Goal: Task Accomplishment & Management: Complete application form

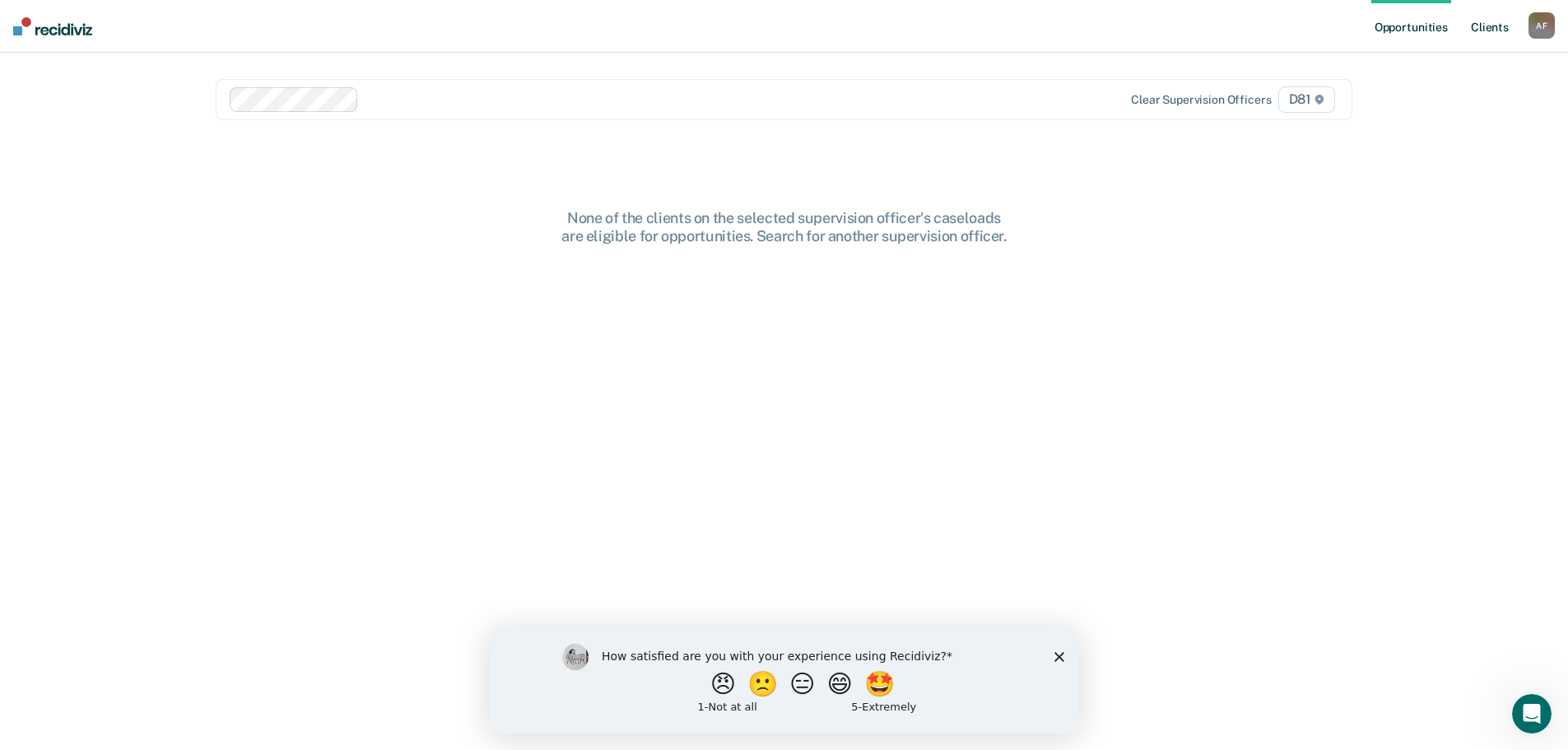
click at [1496, 32] on link "Client s" at bounding box center [1490, 26] width 44 height 53
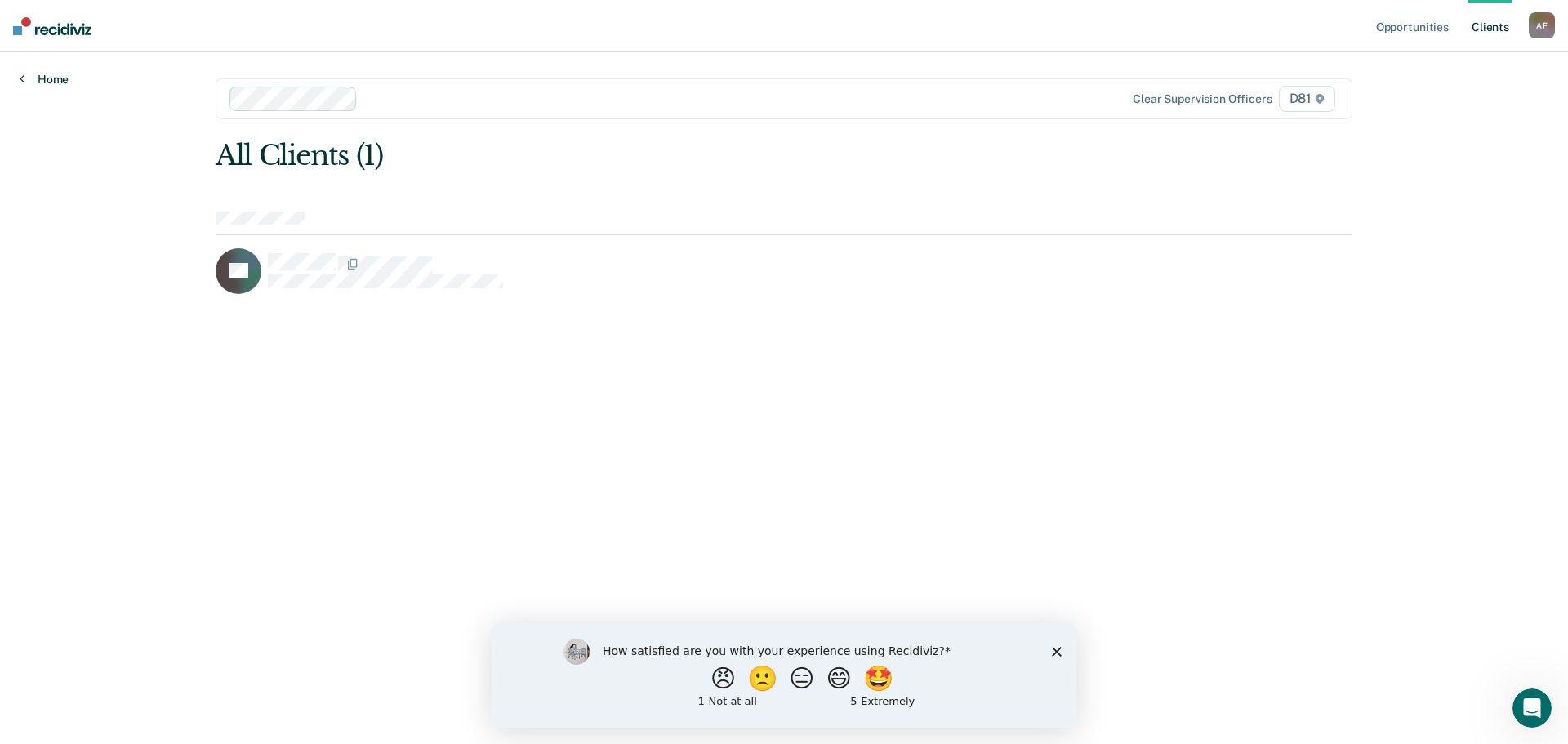
click at [49, 82] on link "Home" at bounding box center [44, 78] width 49 height 14
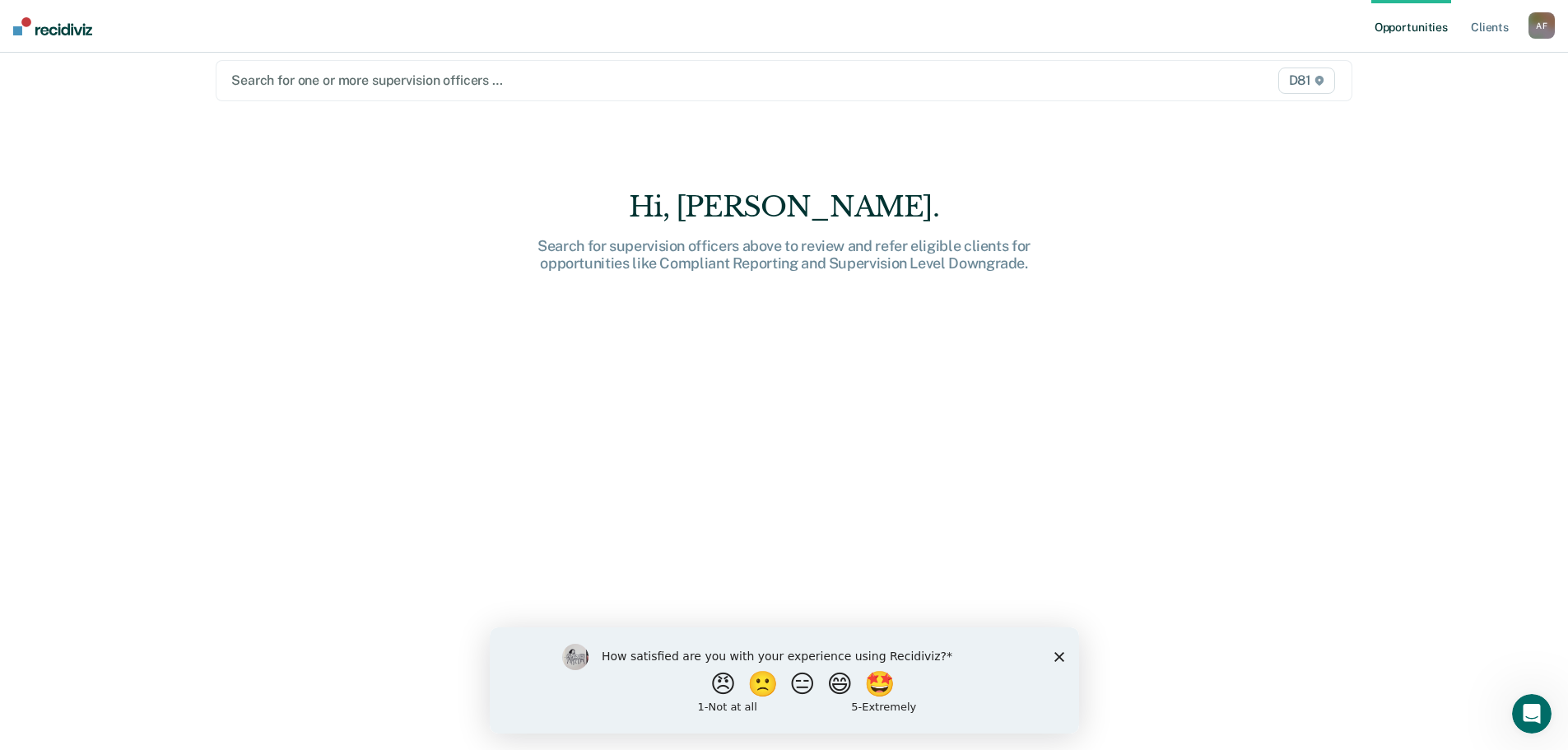
scroll to position [25, 0]
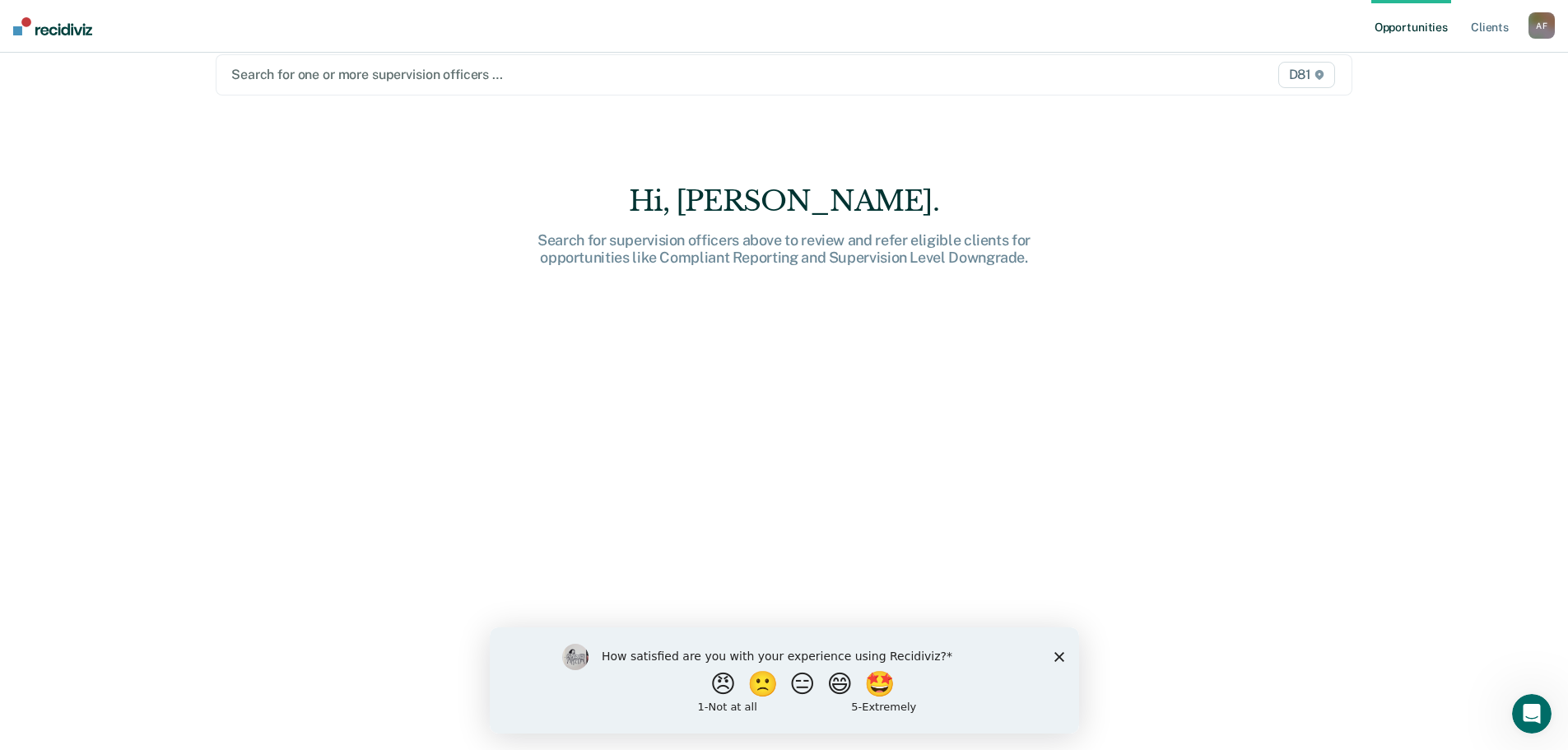
click at [1060, 658] on polygon "Close survey" at bounding box center [1058, 656] width 10 height 10
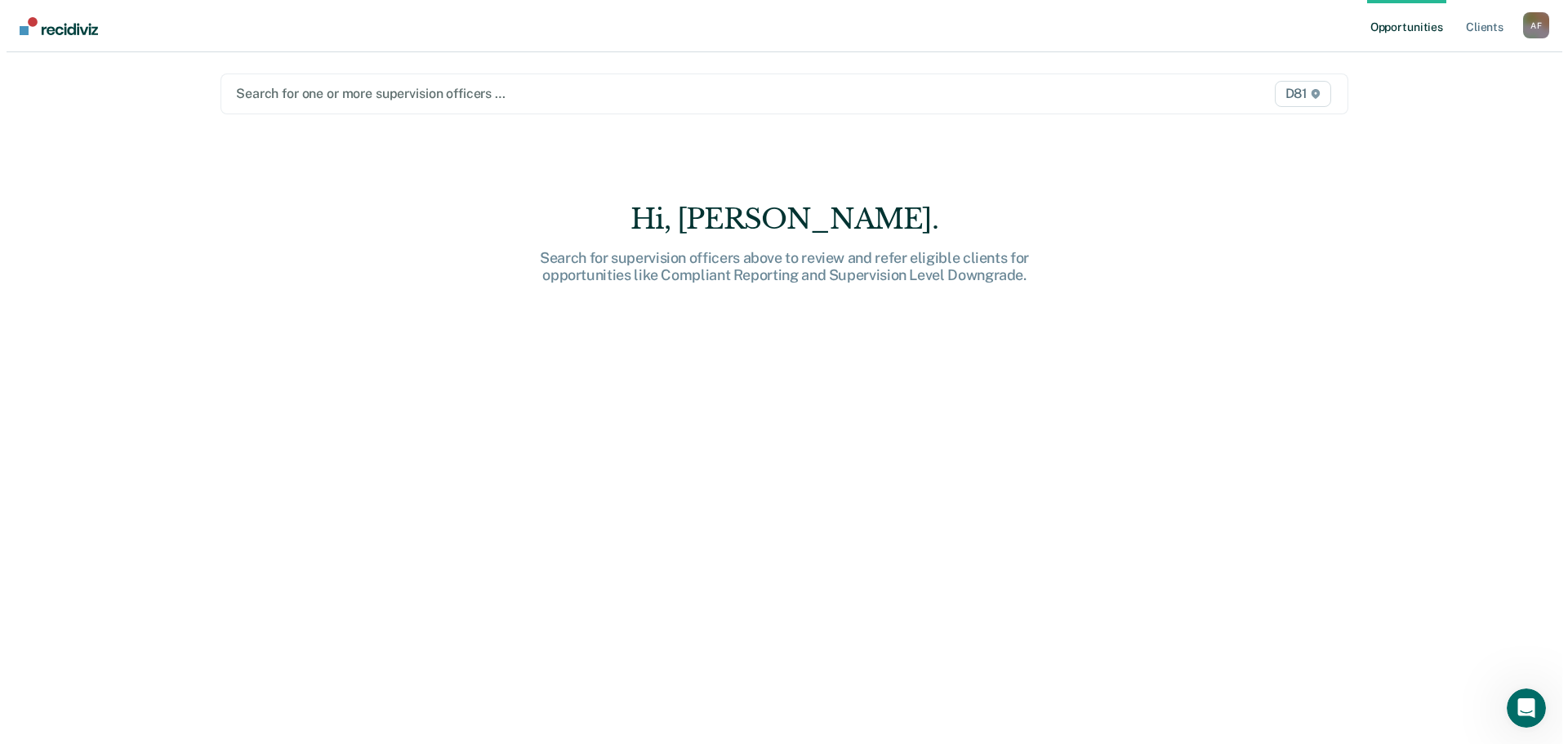
scroll to position [0, 0]
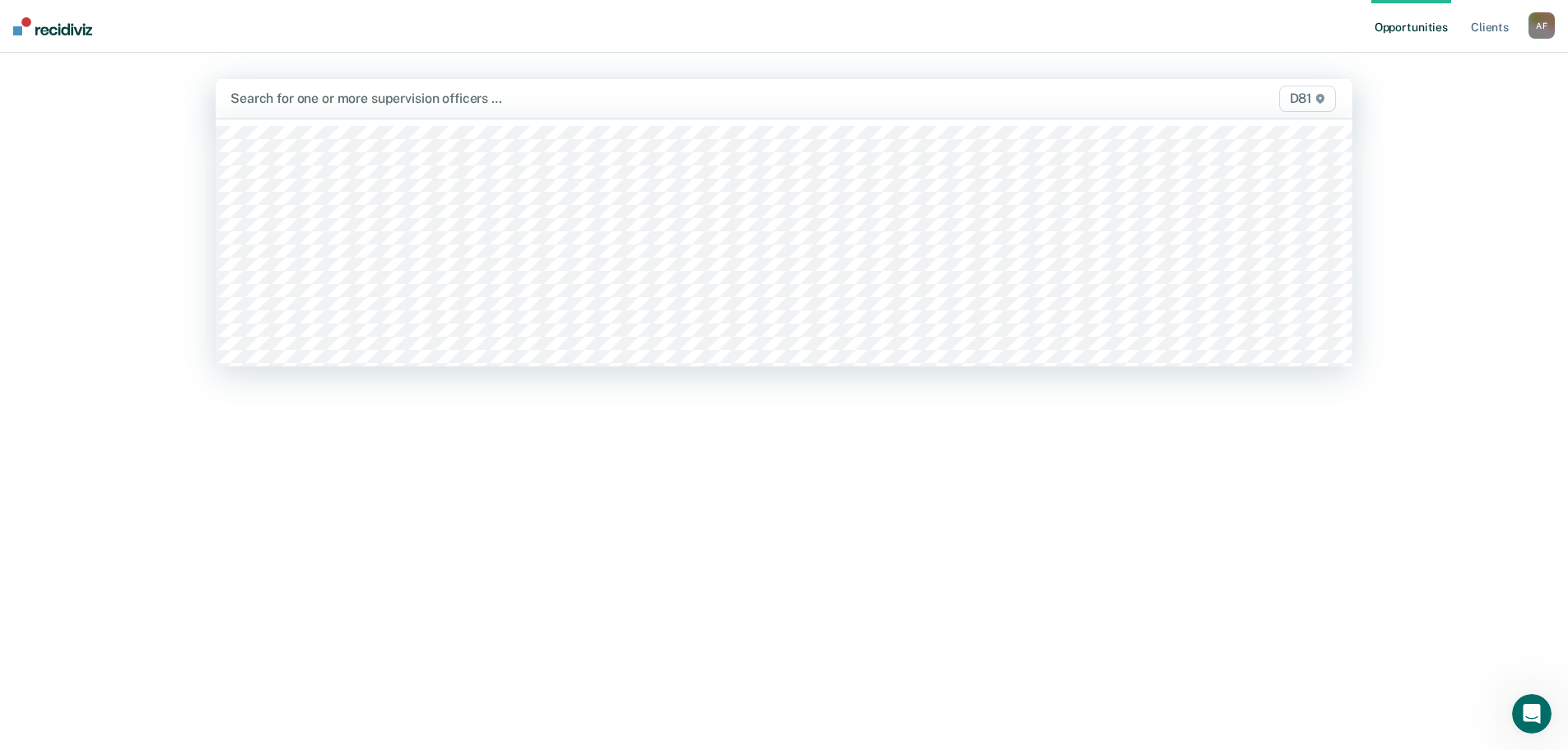
click at [1306, 102] on span "D81" at bounding box center [1307, 98] width 57 height 26
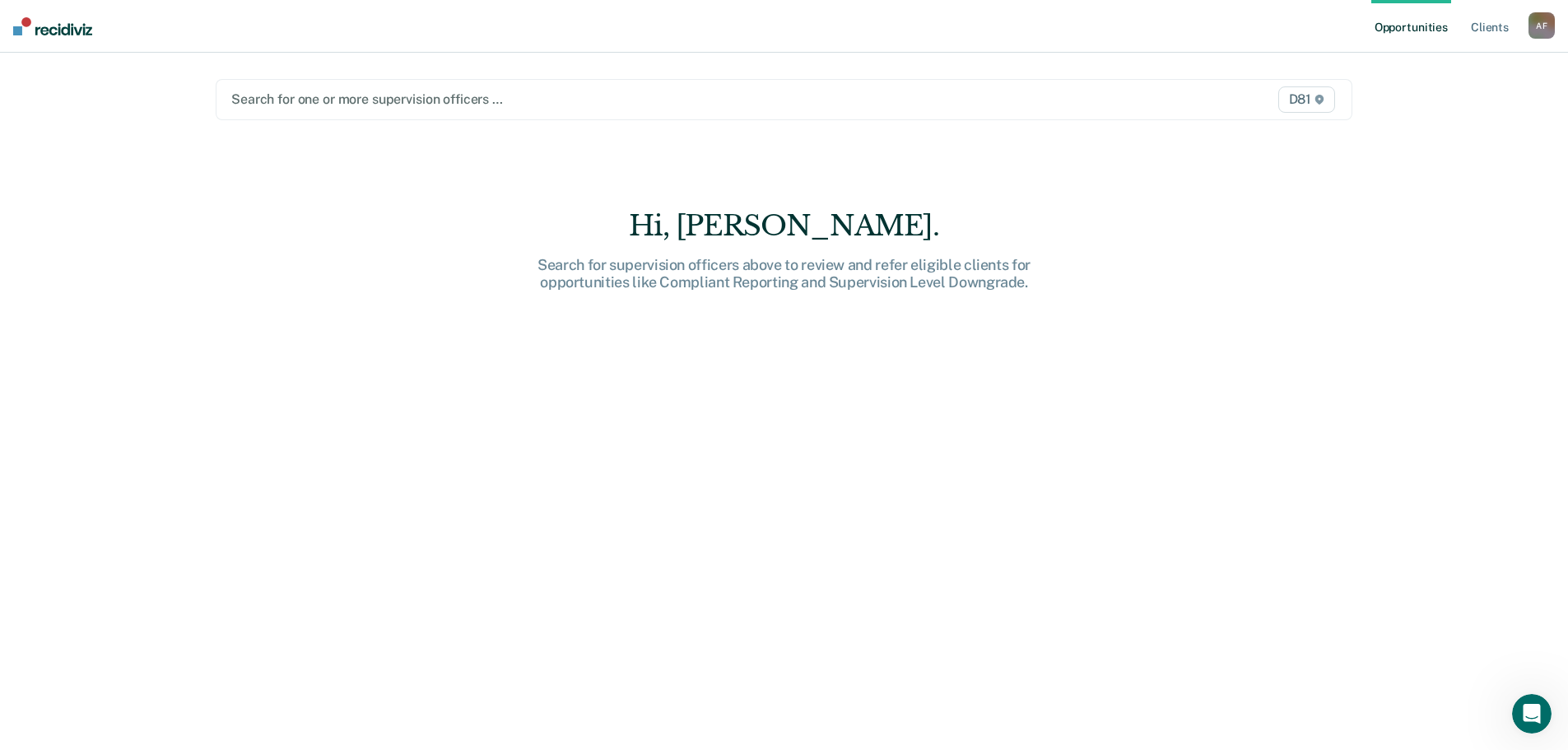
click at [1304, 100] on span "D81" at bounding box center [1306, 99] width 57 height 26
click at [1543, 25] on div "A F" at bounding box center [1541, 25] width 26 height 26
click at [488, 142] on main "Search for one or more supervision officers … D81 Hi, [PERSON_NAME]. Search for…" at bounding box center [784, 382] width 1176 height 658
click at [466, 101] on div at bounding box center [618, 99] width 773 height 19
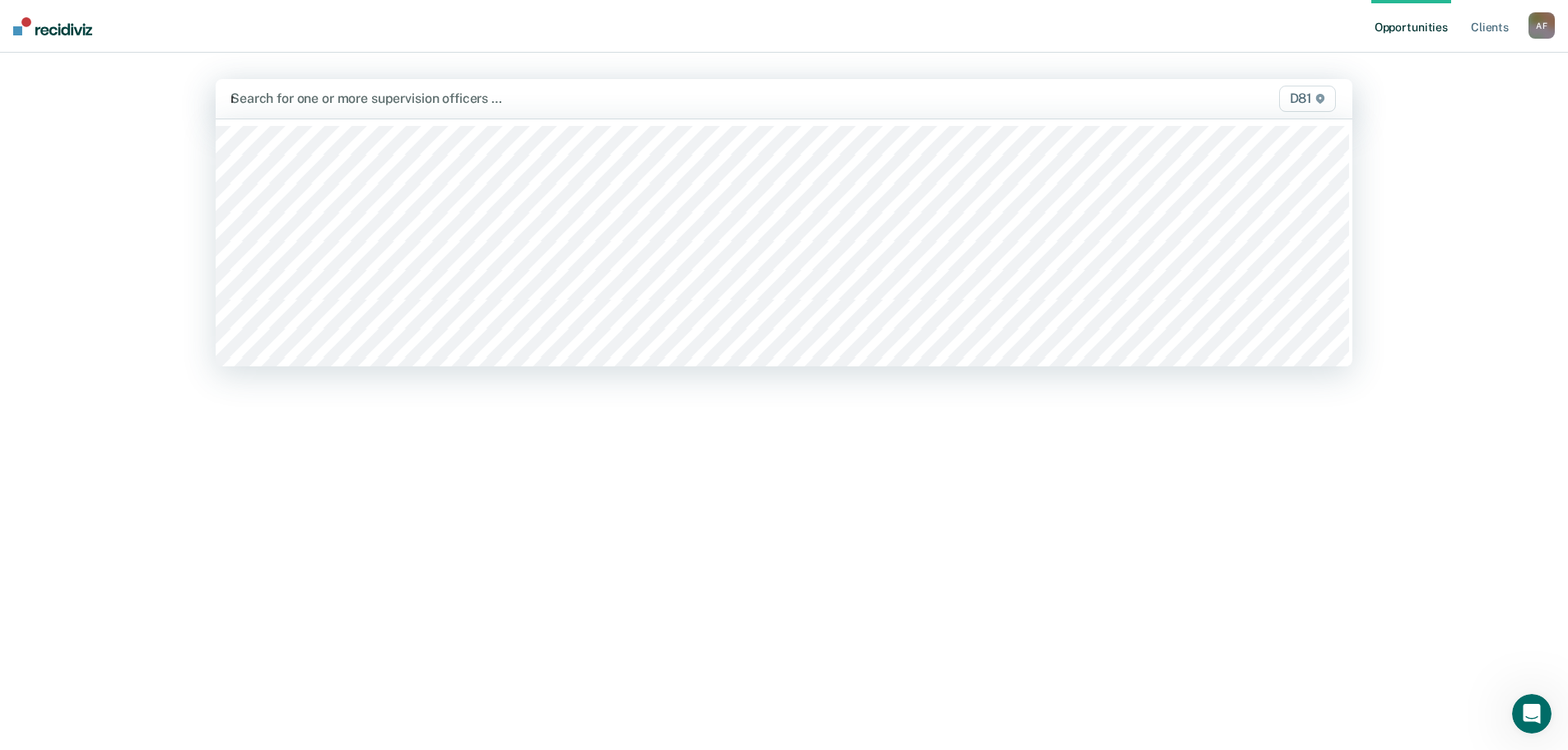
type input "ru"
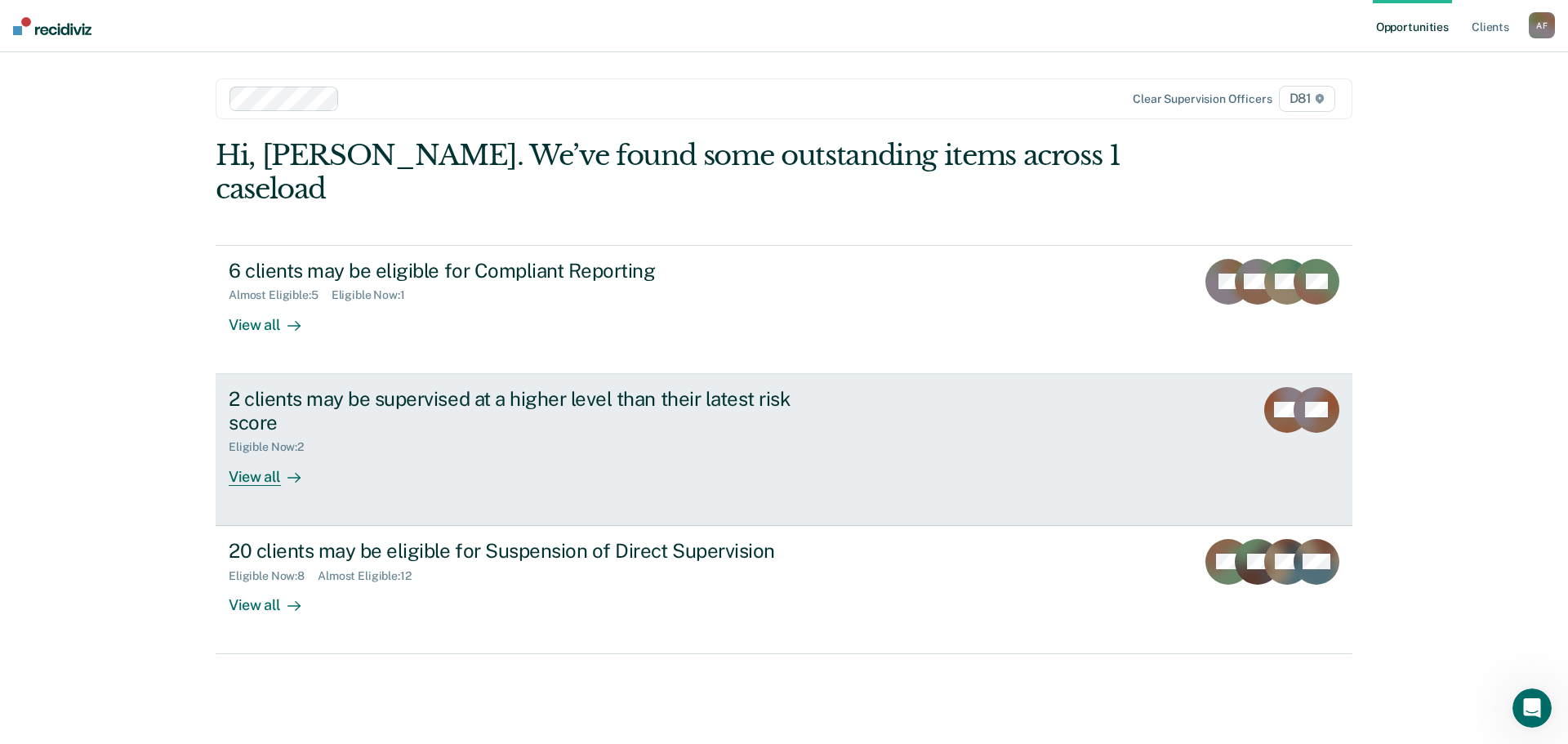
click at [525, 387] on div "2 clients may be supervised at a higher level than their latest risk score" at bounding box center [515, 411] width 574 height 48
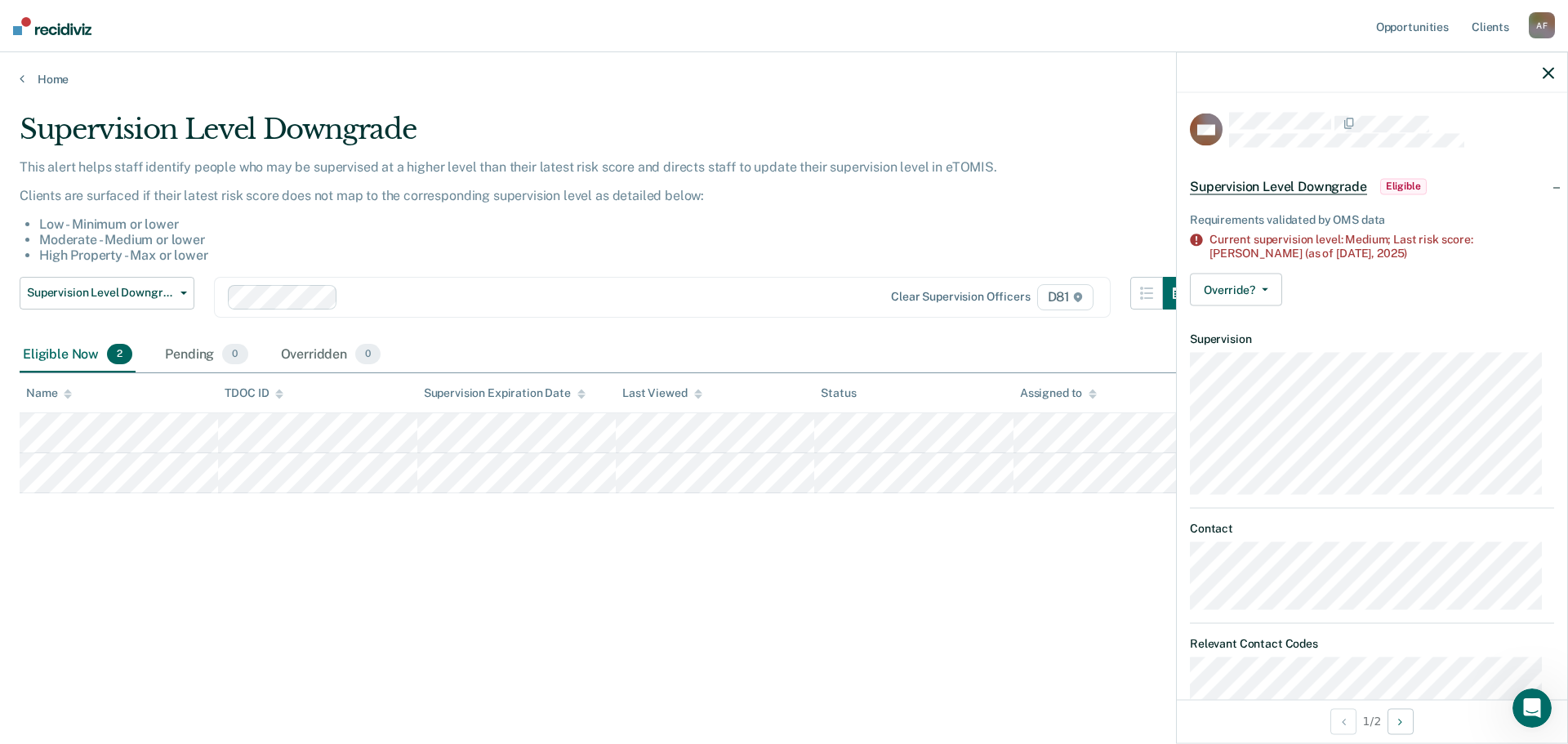
click at [1546, 71] on icon "button" at bounding box center [1549, 72] width 11 height 11
click at [1549, 73] on icon "button" at bounding box center [1549, 72] width 11 height 11
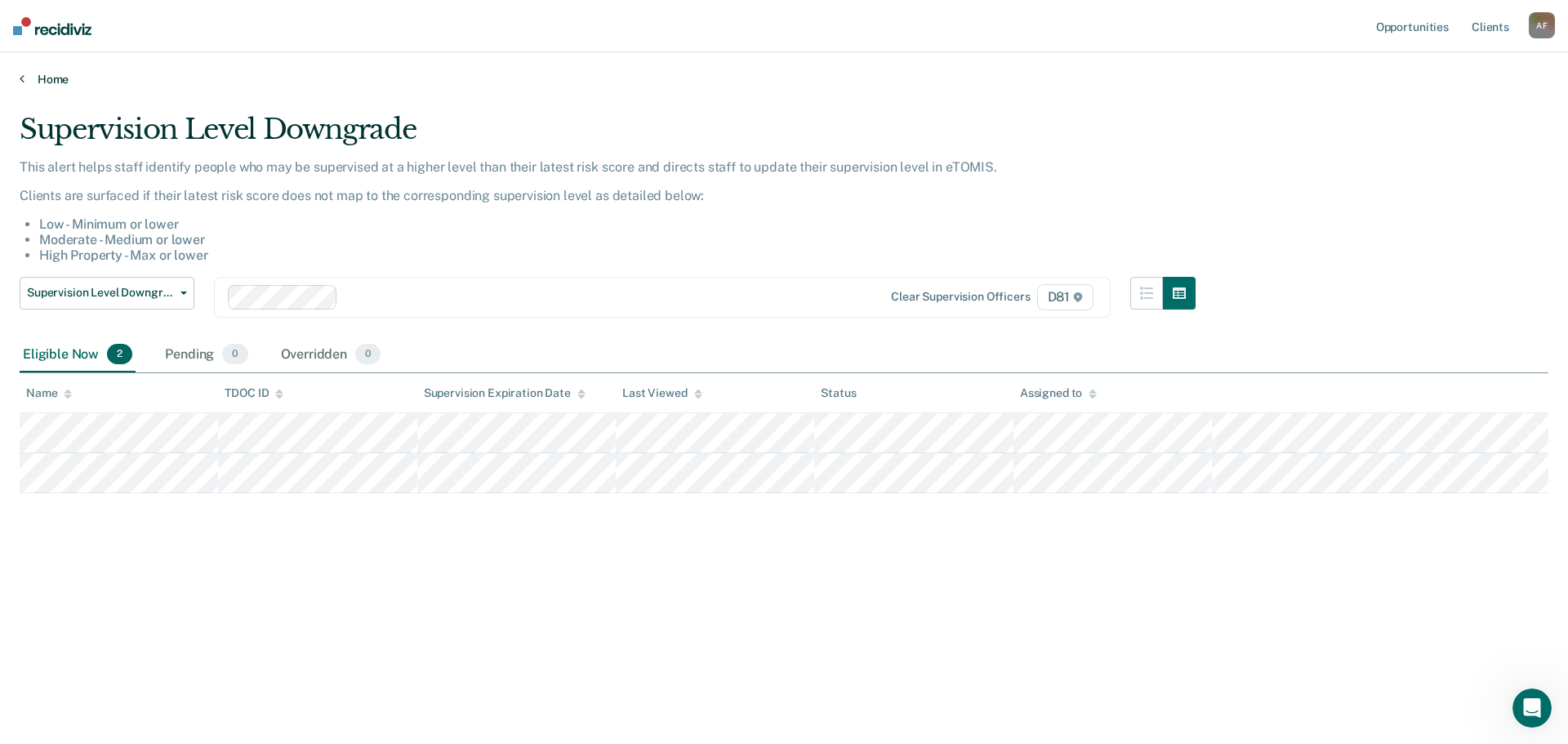
click at [50, 77] on link "Home" at bounding box center [784, 78] width 1529 height 14
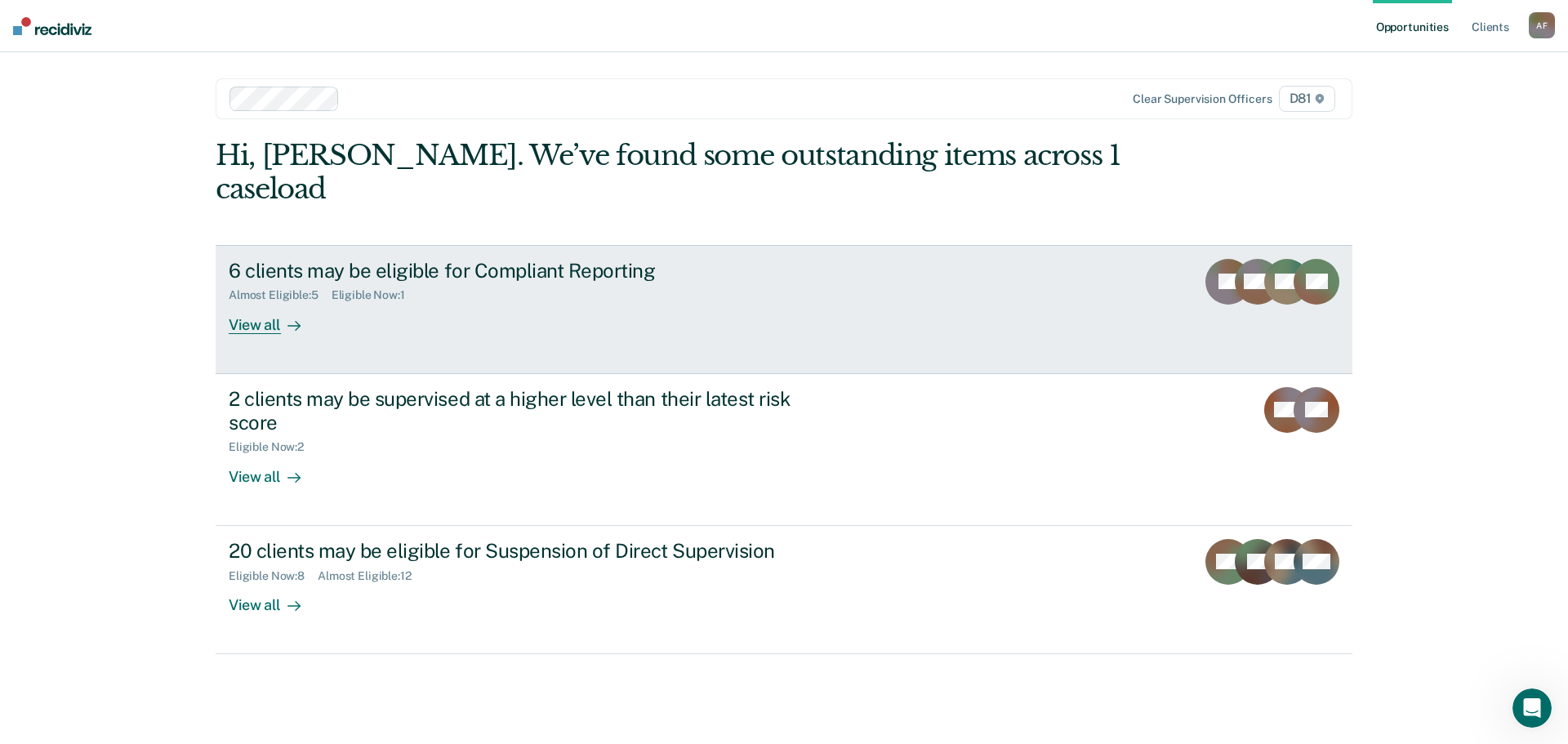
click at [259, 302] on div "View all" at bounding box center [275, 318] width 92 height 31
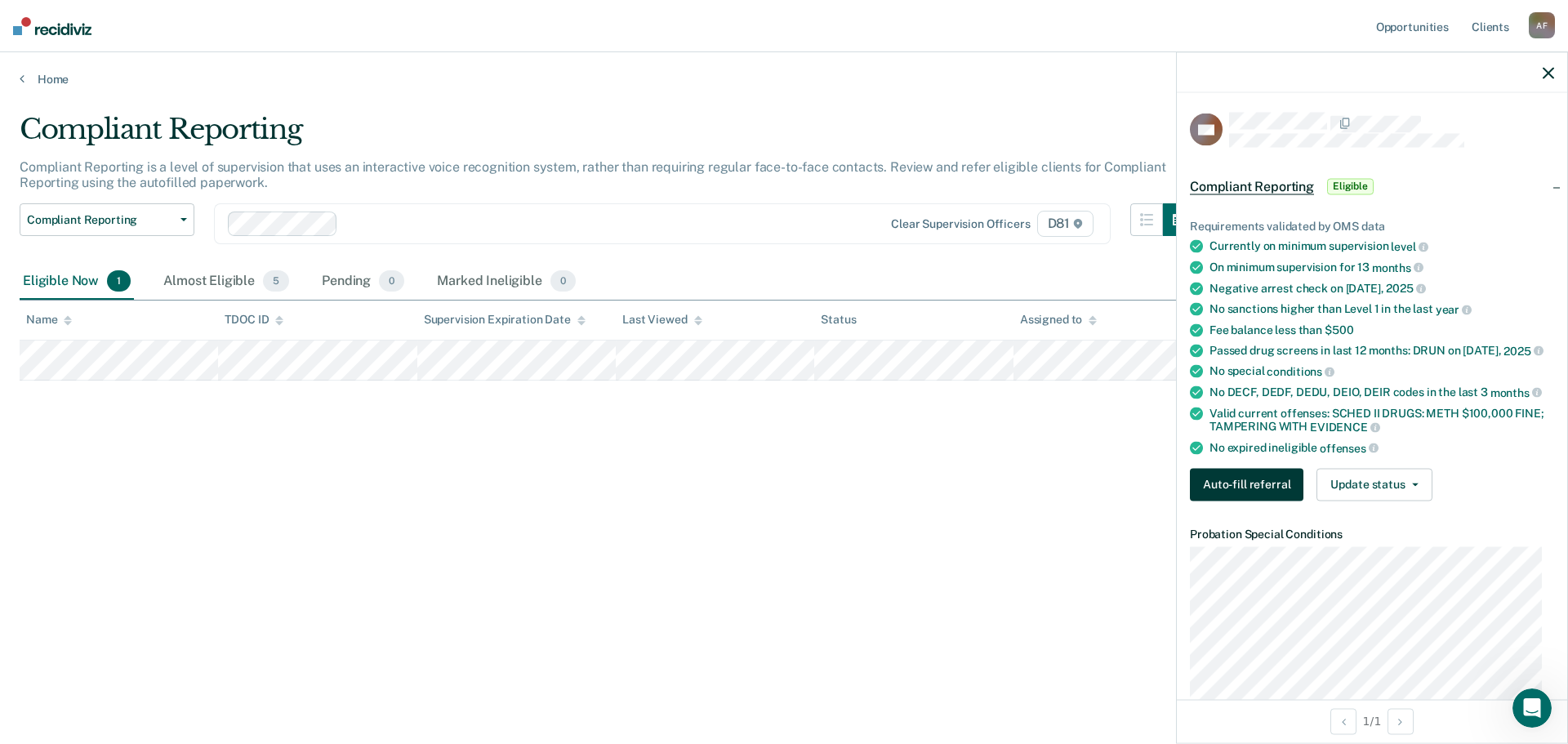
click at [1257, 487] on button "Auto-fill referral" at bounding box center [1246, 484] width 114 height 32
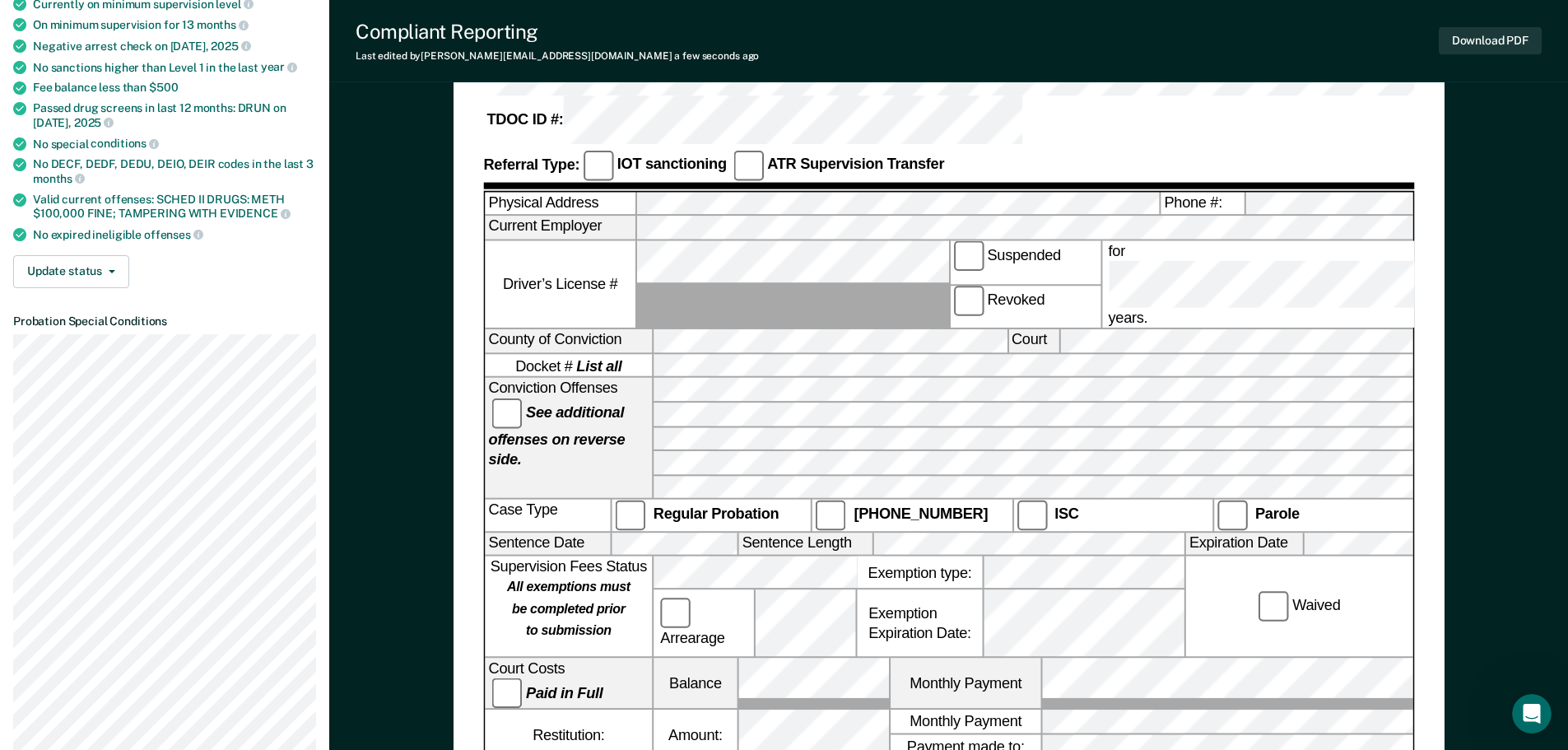
scroll to position [247, 0]
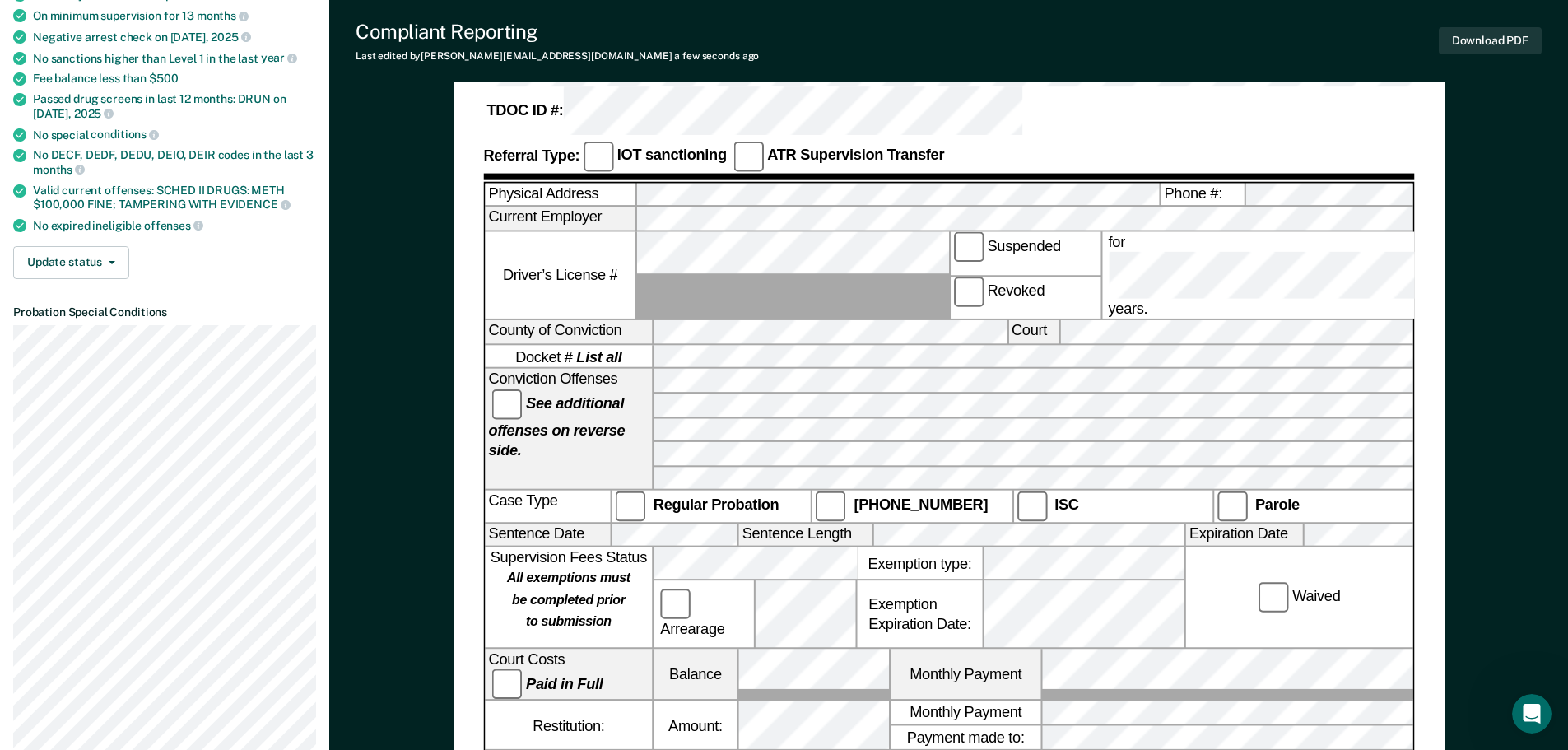
click at [751, 581] on div "Arrearage" at bounding box center [755, 613] width 202 height 66
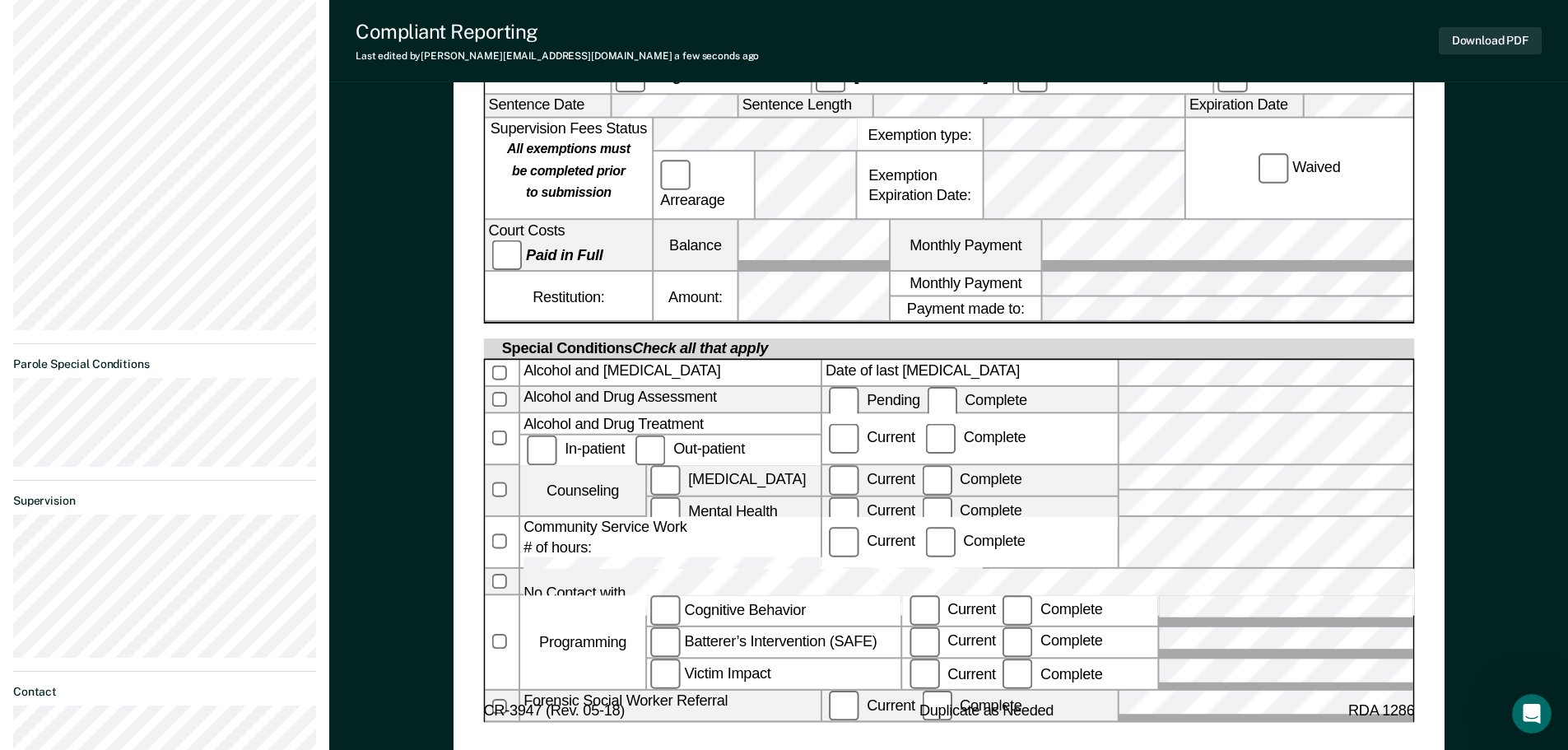
scroll to position [17, 0]
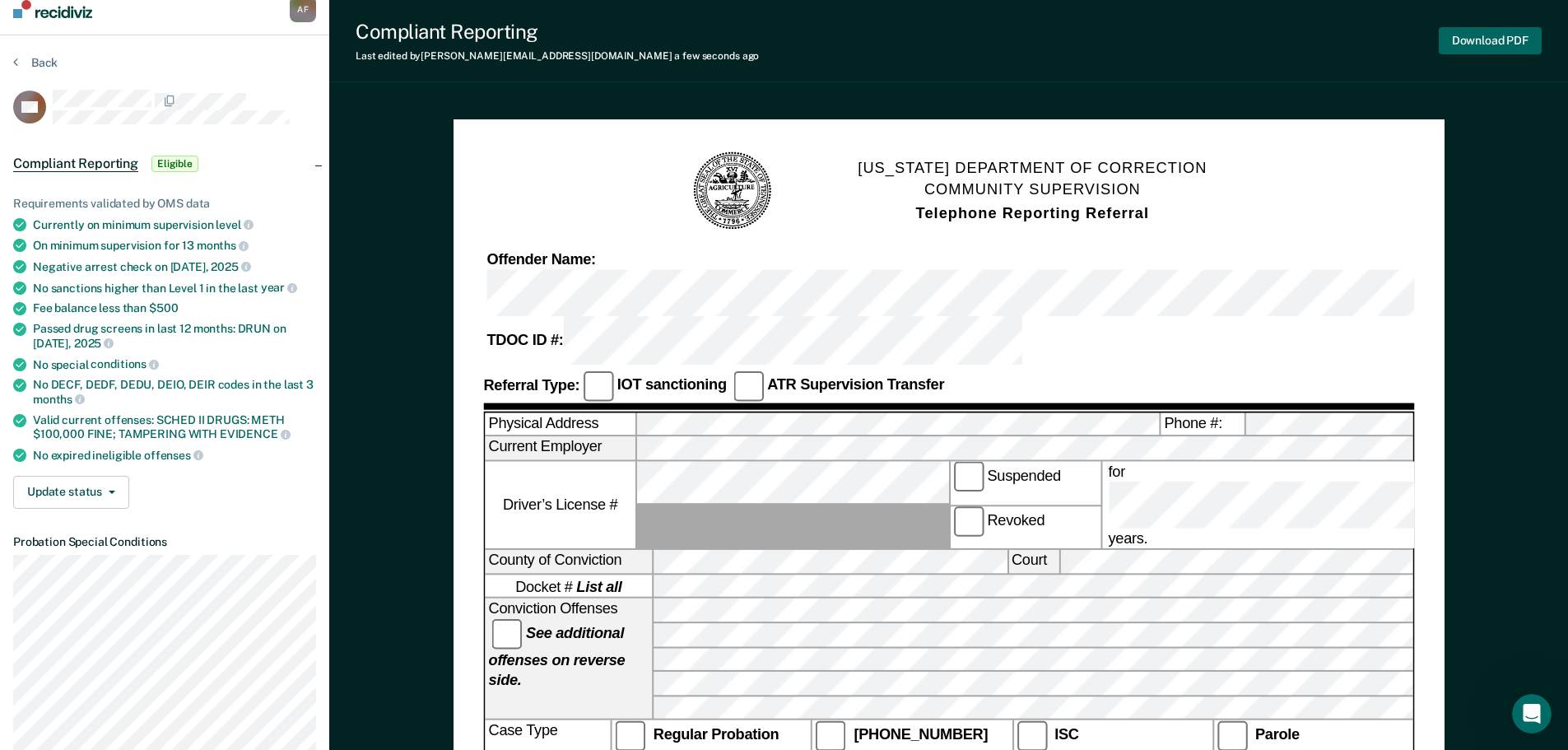
click at [1488, 43] on button "Download PDF" at bounding box center [1490, 40] width 103 height 27
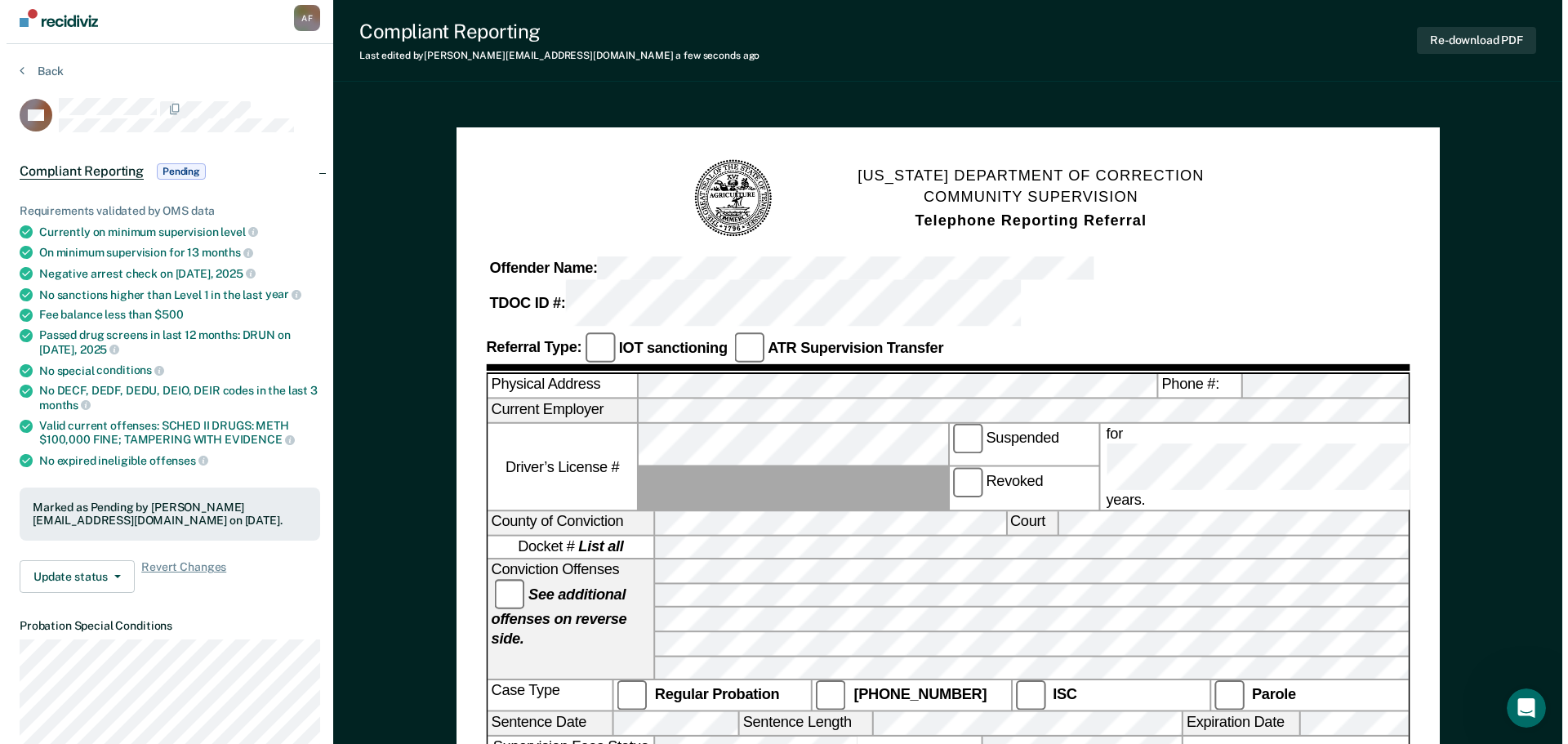
scroll to position [0, 0]
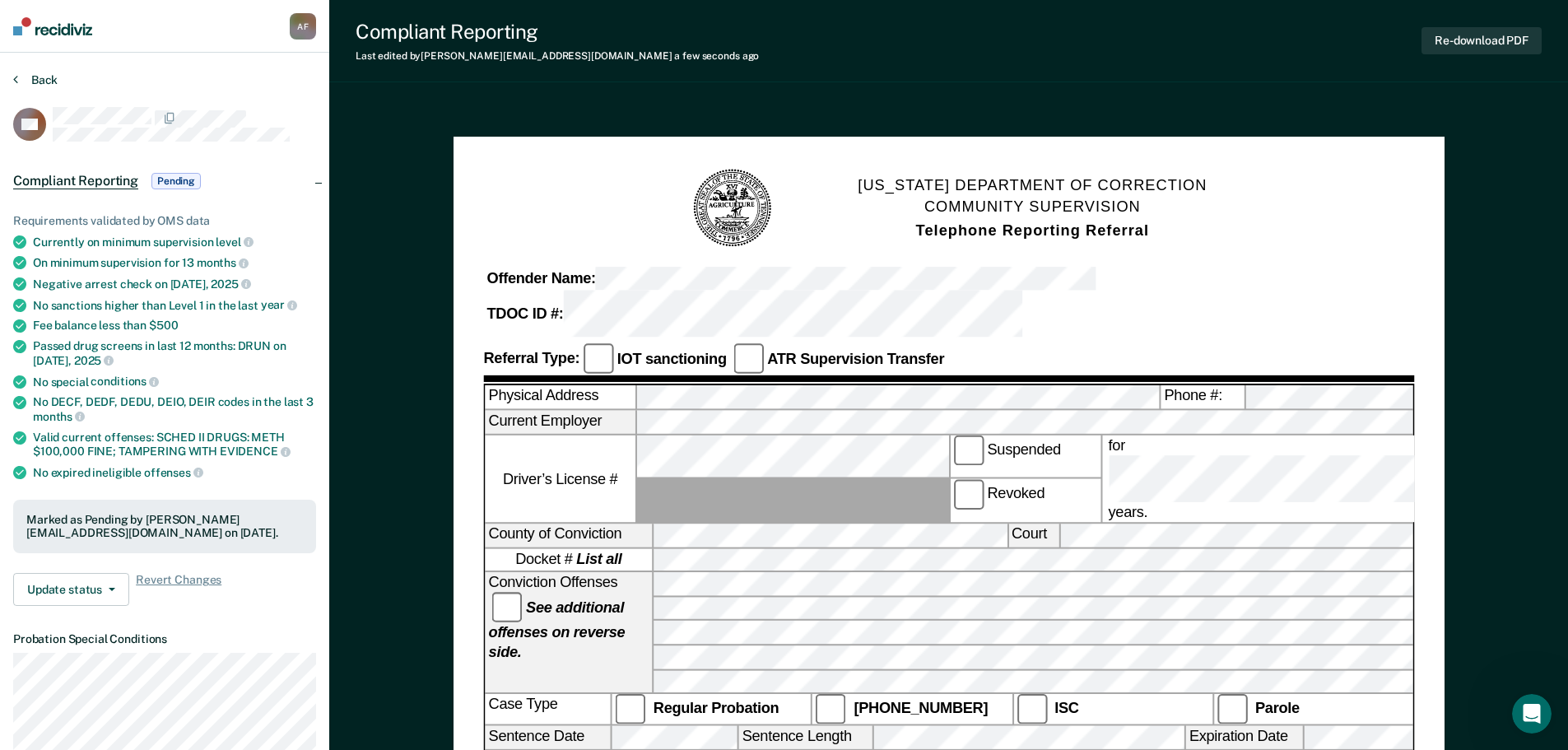
click at [35, 82] on button "Back" at bounding box center [36, 79] width 44 height 14
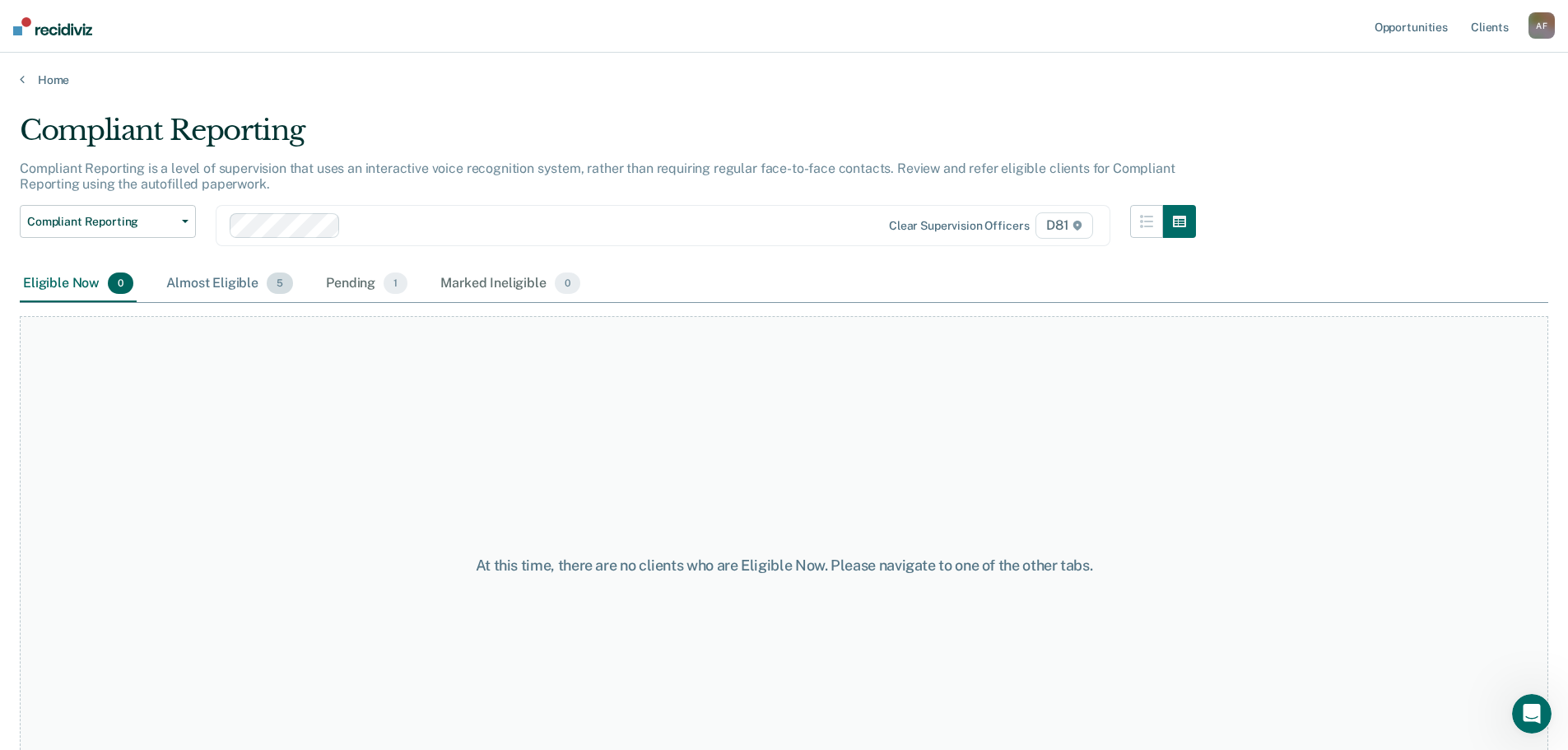
click at [237, 285] on div "Almost Eligible 5" at bounding box center [229, 284] width 134 height 37
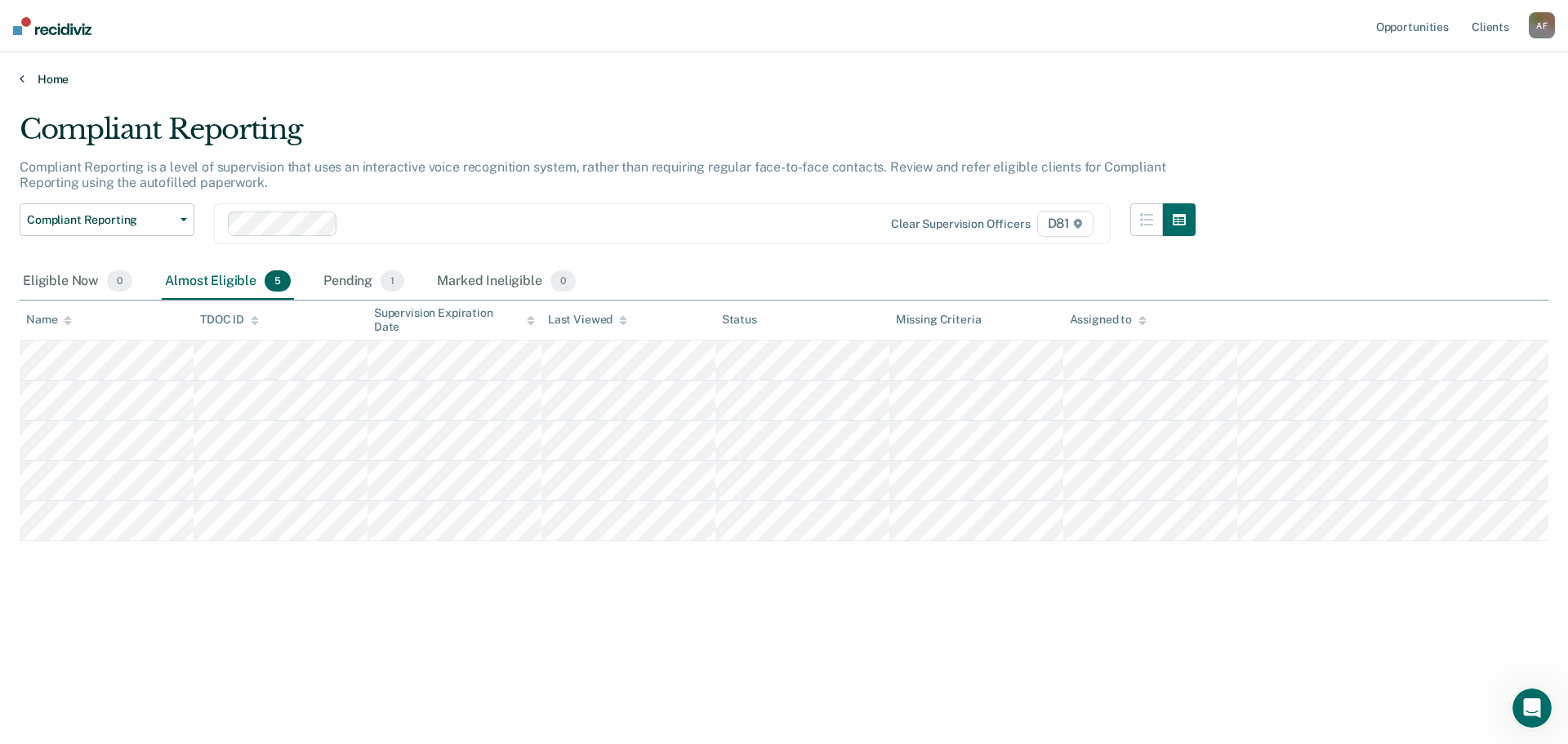
click at [37, 82] on link "Home" at bounding box center [784, 78] width 1529 height 14
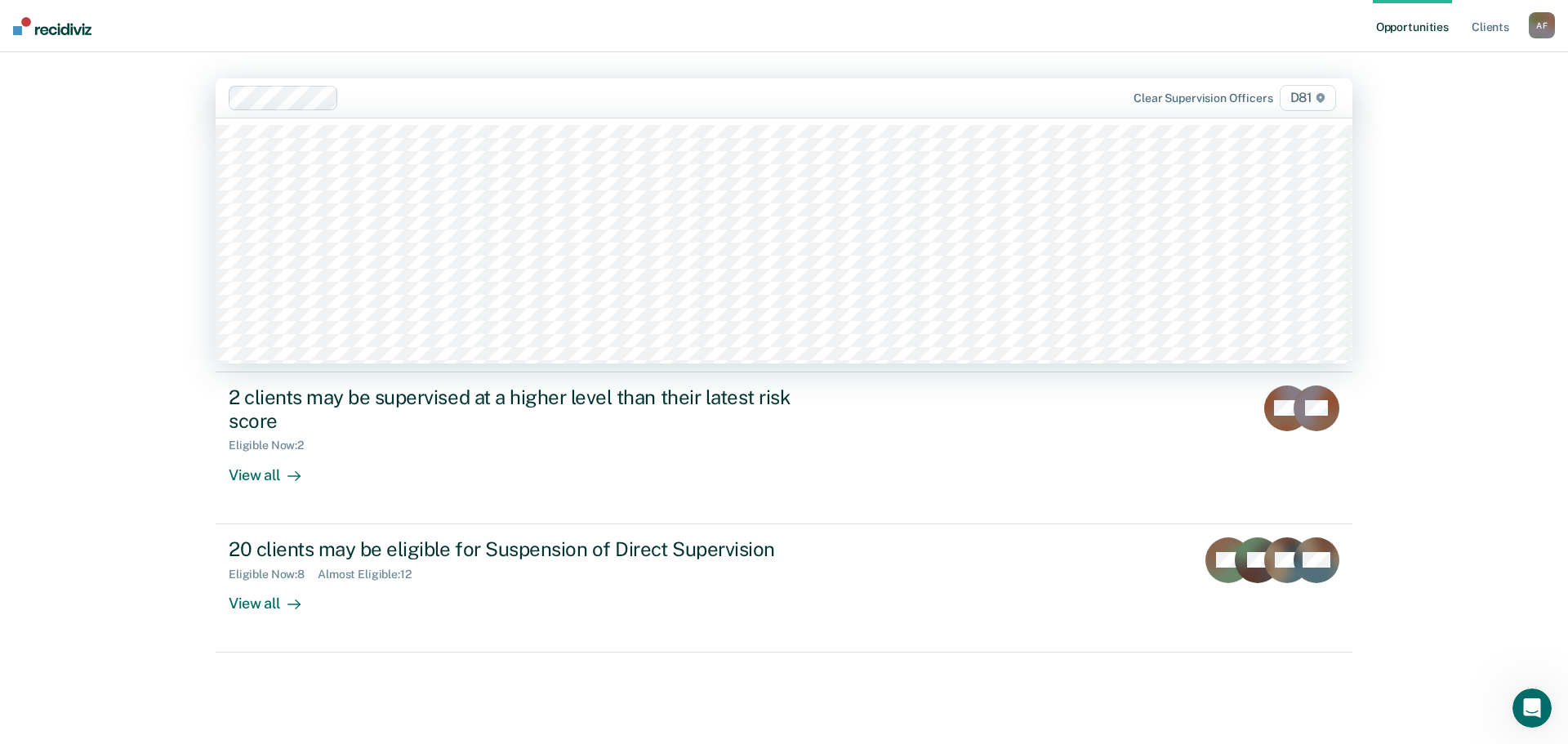
drag, startPoint x: 414, startPoint y: 89, endPoint x: 353, endPoint y: 97, distance: 61.5
click at [410, 90] on div at bounding box center [675, 97] width 659 height 19
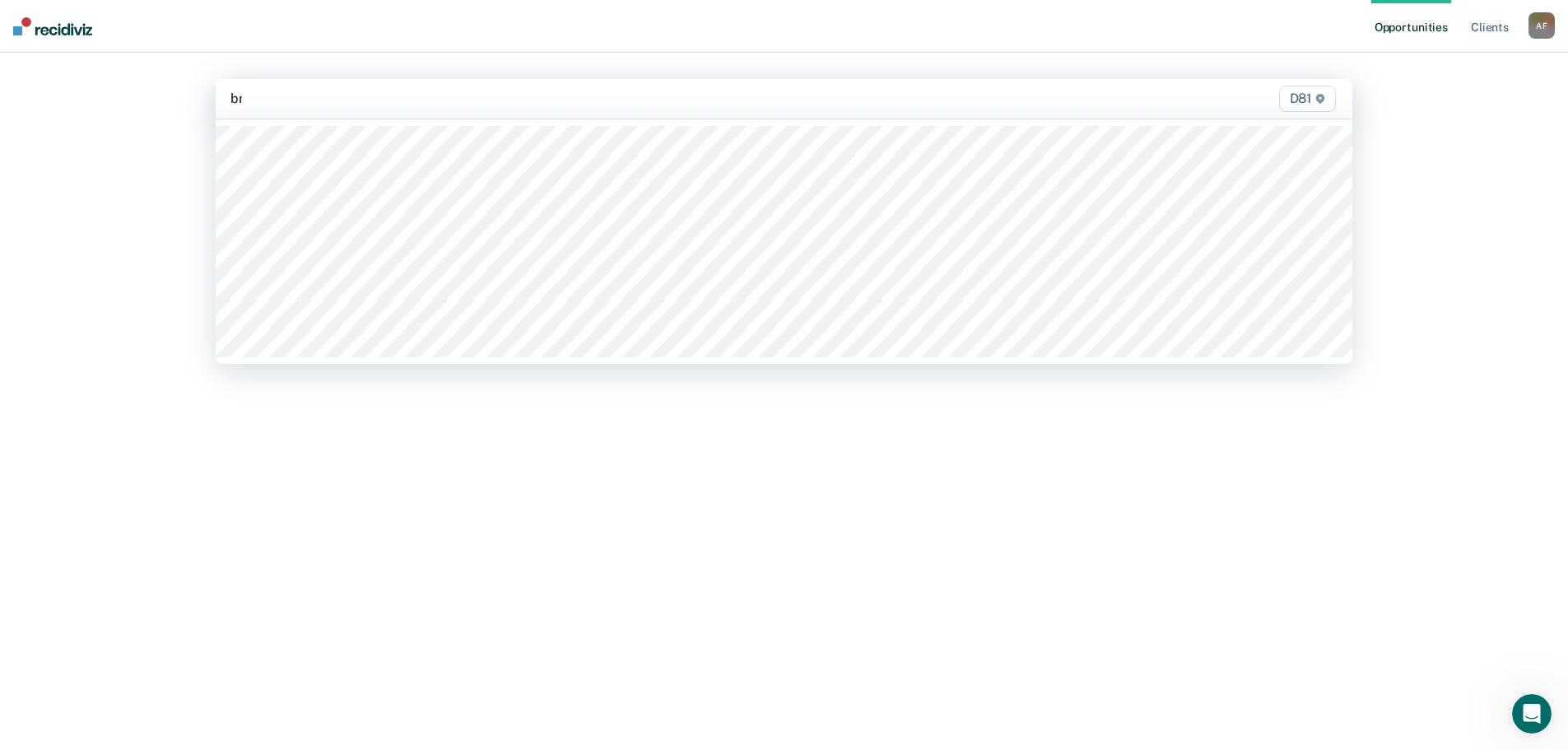
type input "bra"
